Goal: Book appointment/travel/reservation

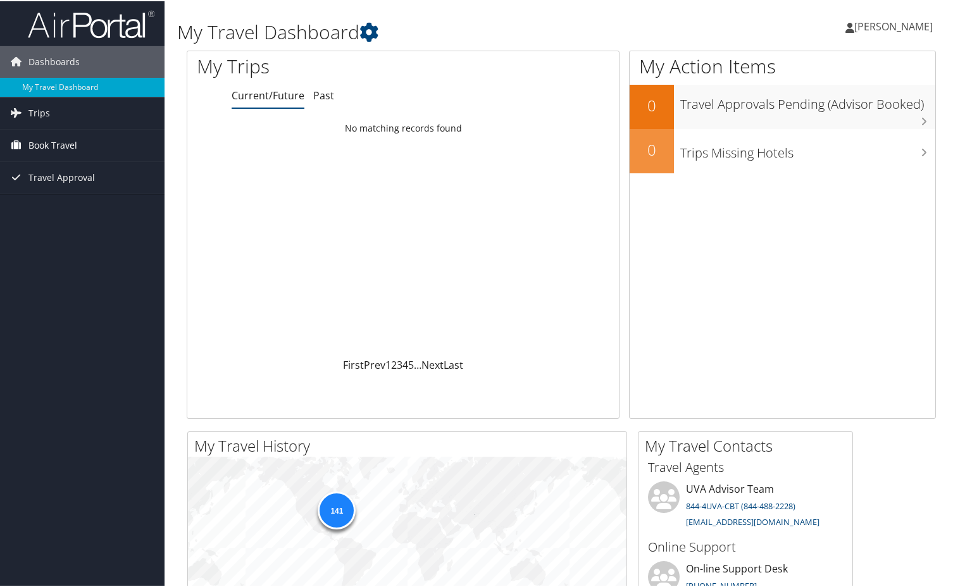
click at [44, 141] on span "Book Travel" at bounding box center [52, 144] width 49 height 32
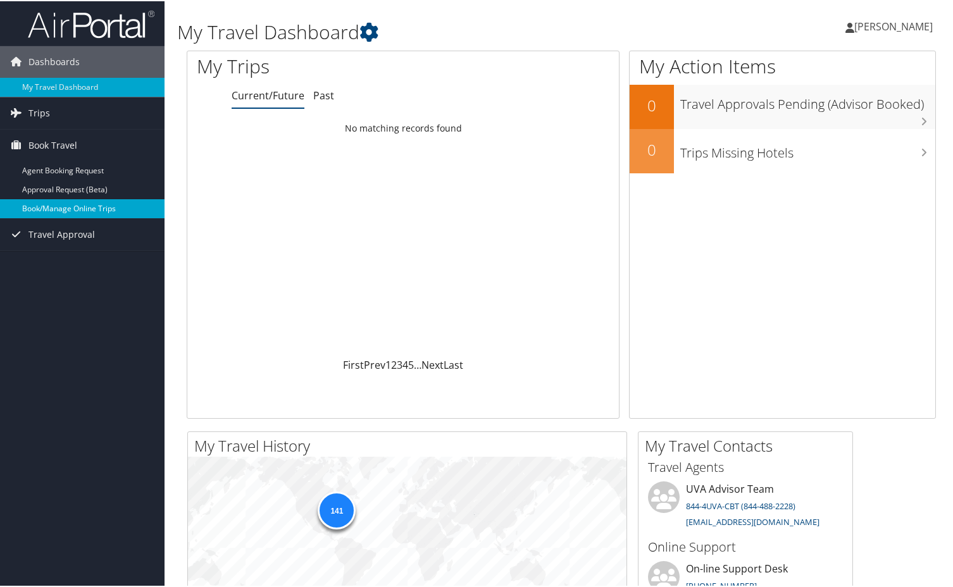
click at [56, 208] on link "Book/Manage Online Trips" at bounding box center [82, 207] width 165 height 19
